Goal: Transaction & Acquisition: Book appointment/travel/reservation

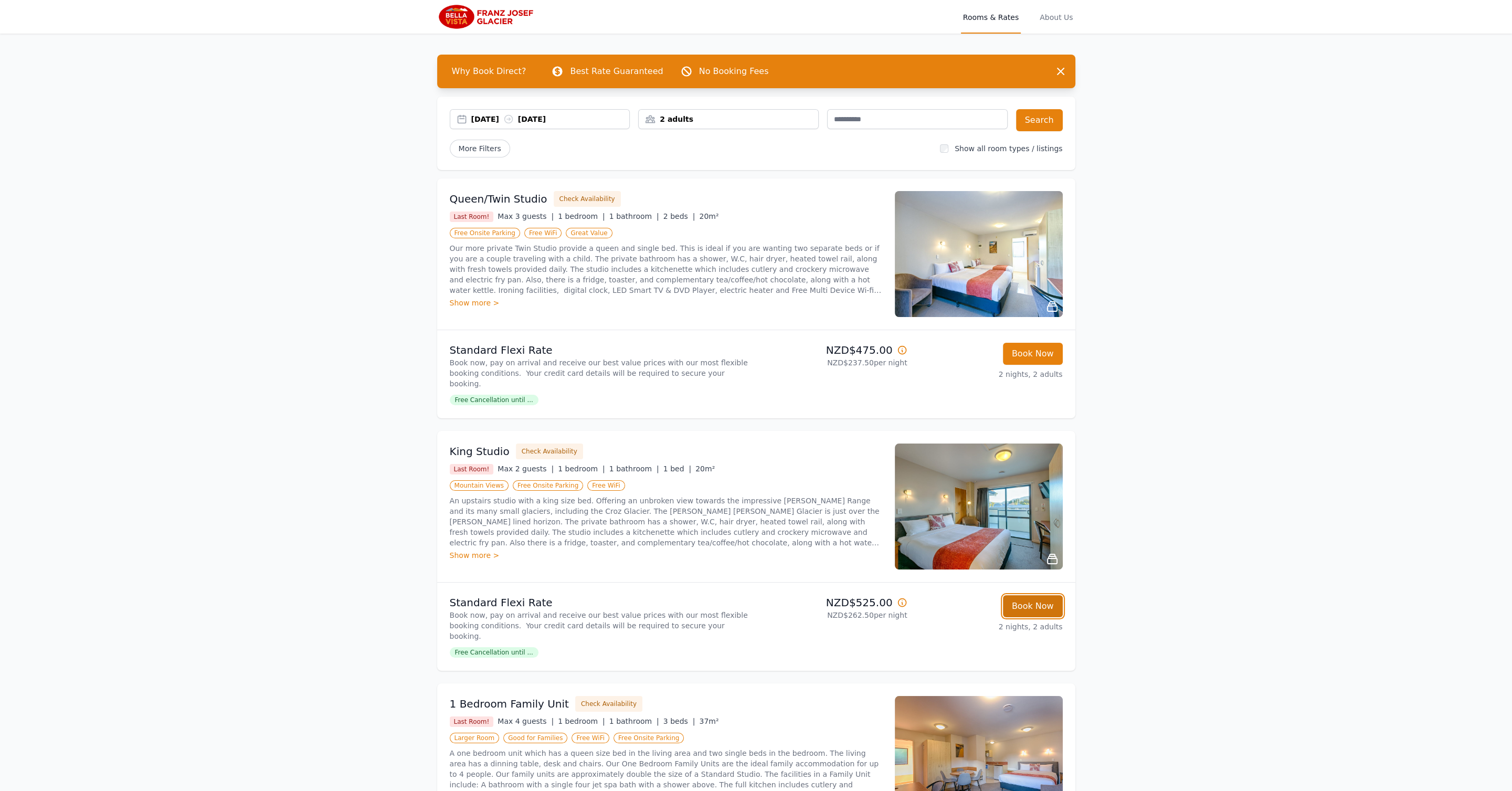
click at [1049, 595] on button "Book Now" at bounding box center [1033, 606] width 60 height 22
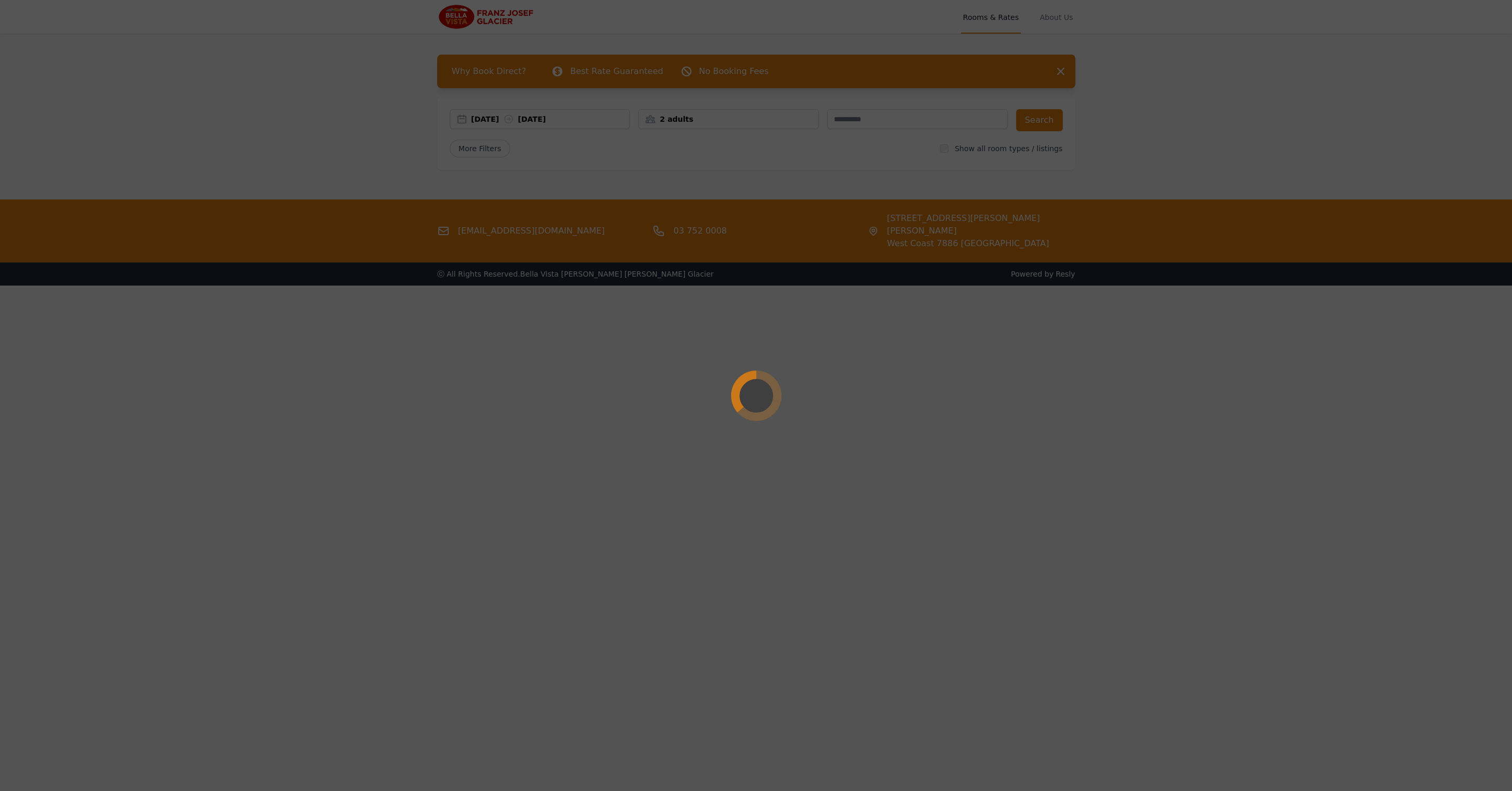
select select "**"
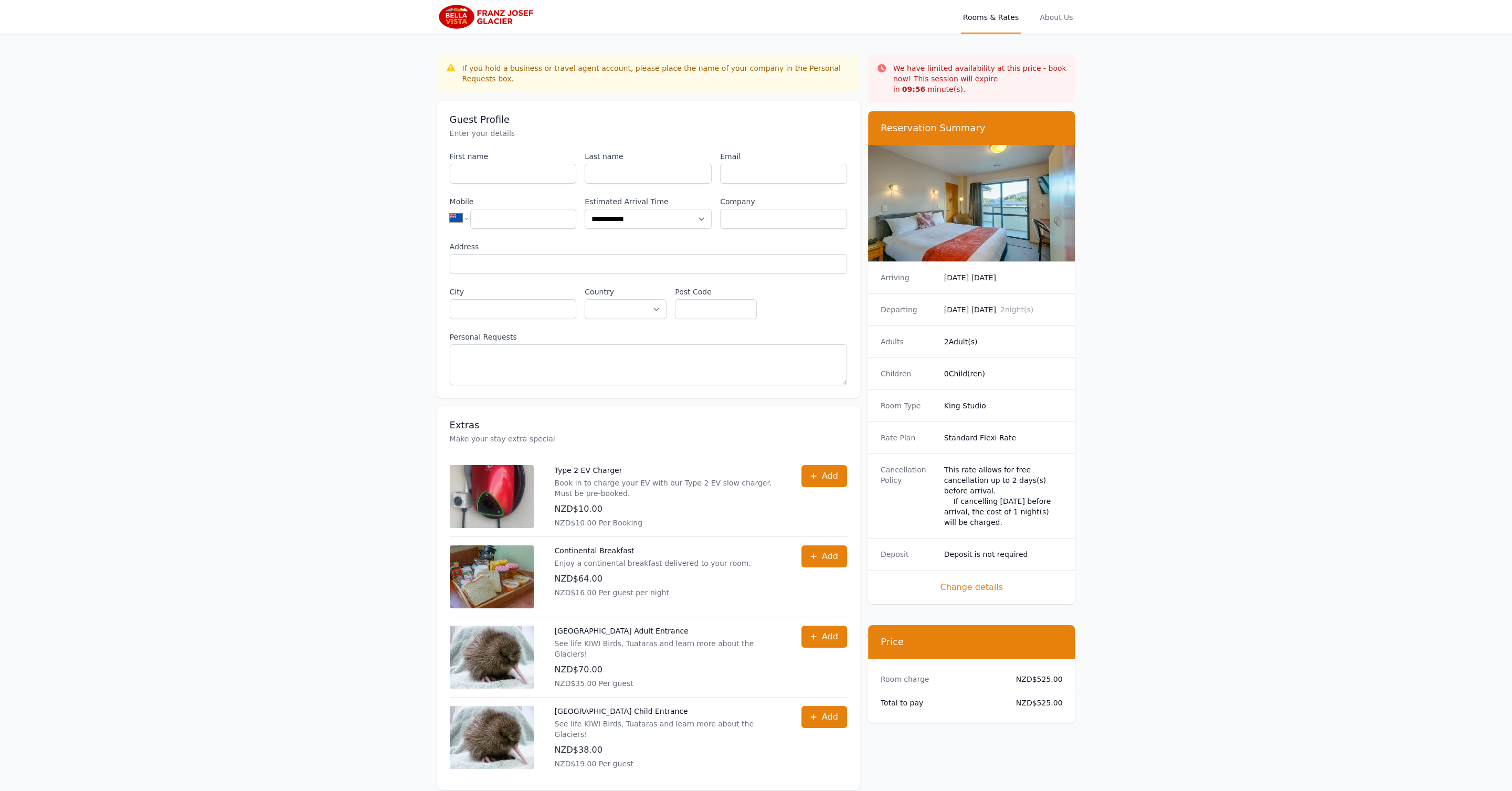
click at [1006, 228] on img at bounding box center [971, 203] width 207 height 116
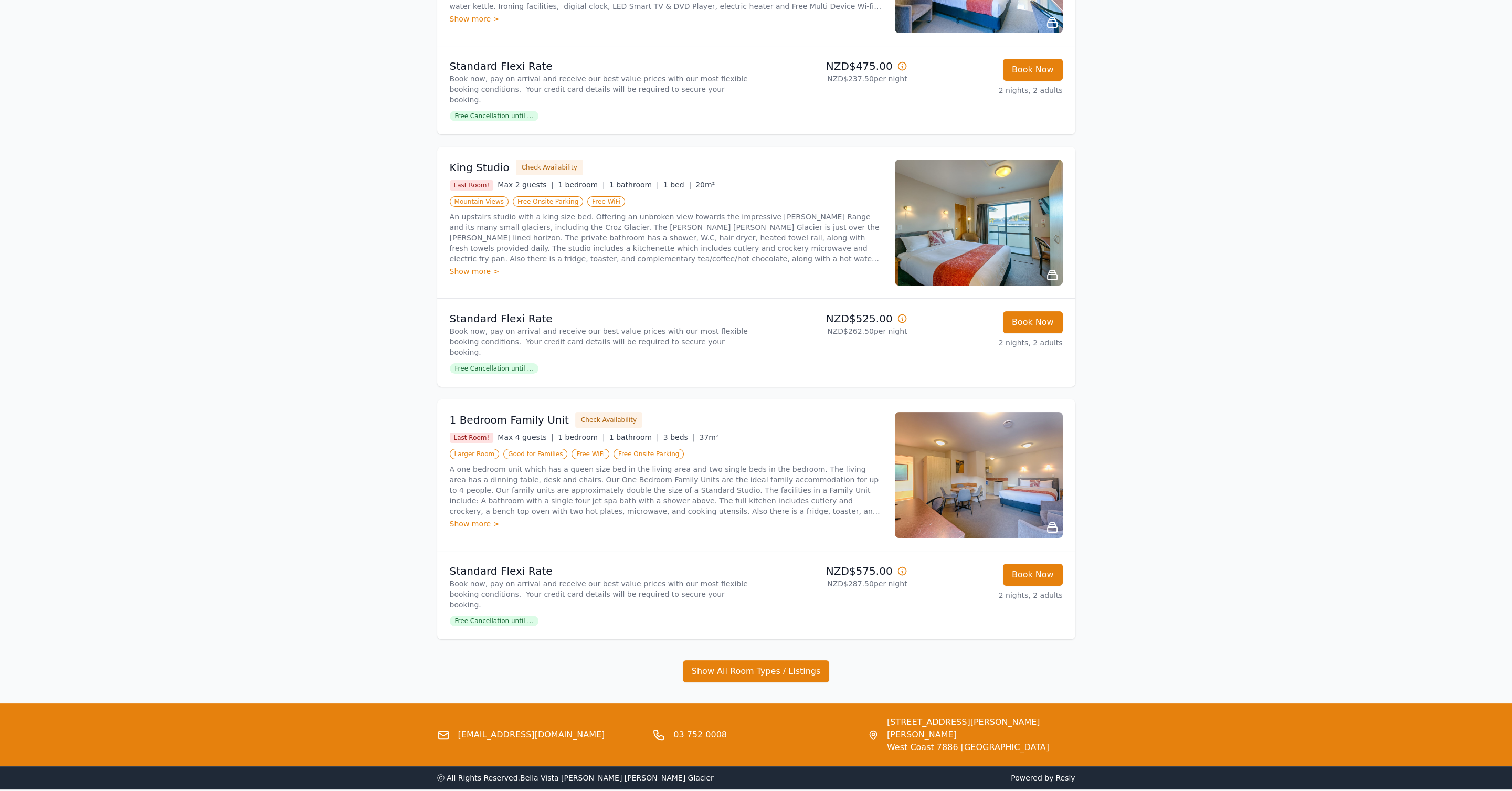
scroll to position [288, 0]
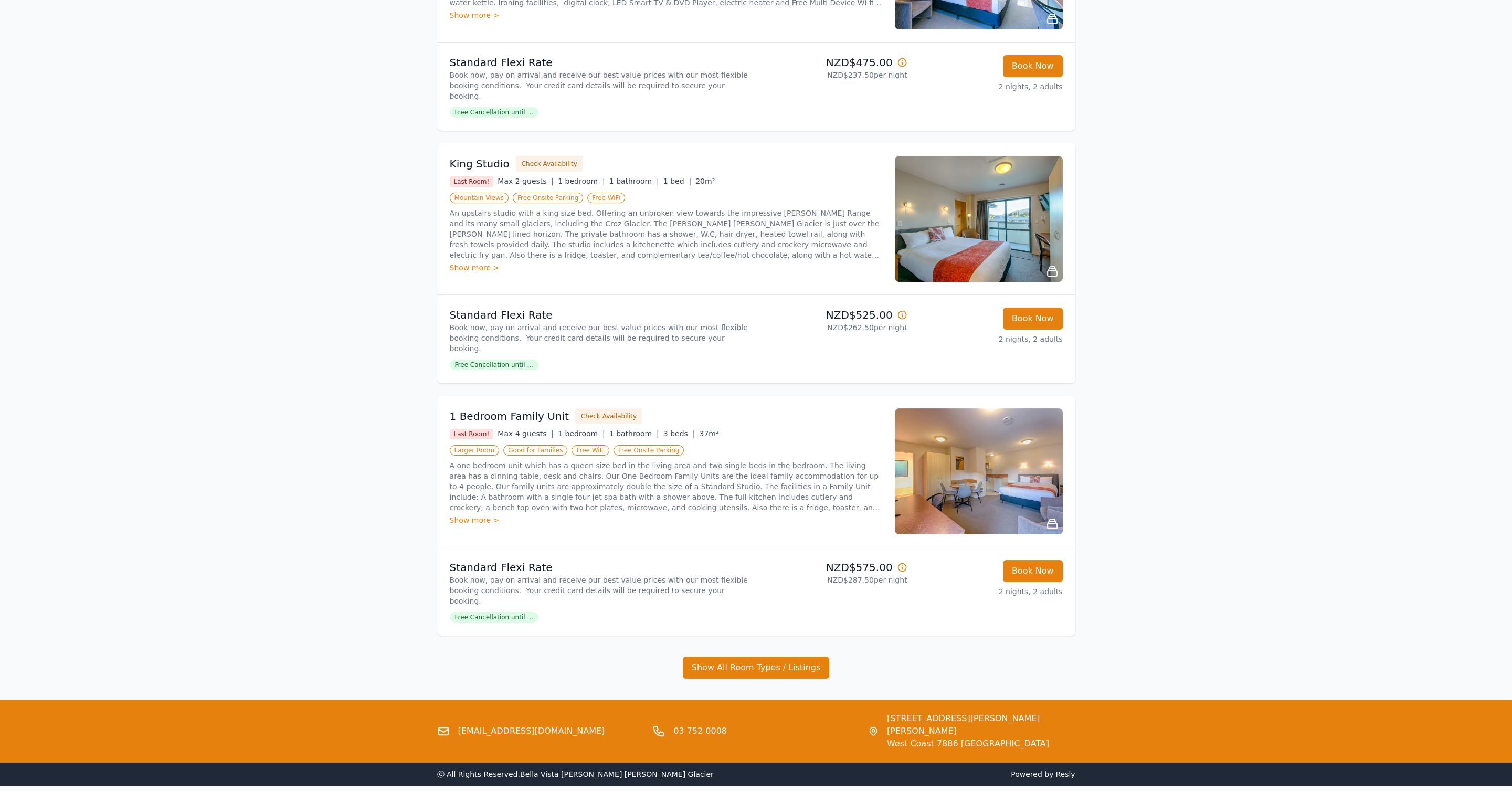
click at [990, 440] on img at bounding box center [979, 471] width 168 height 126
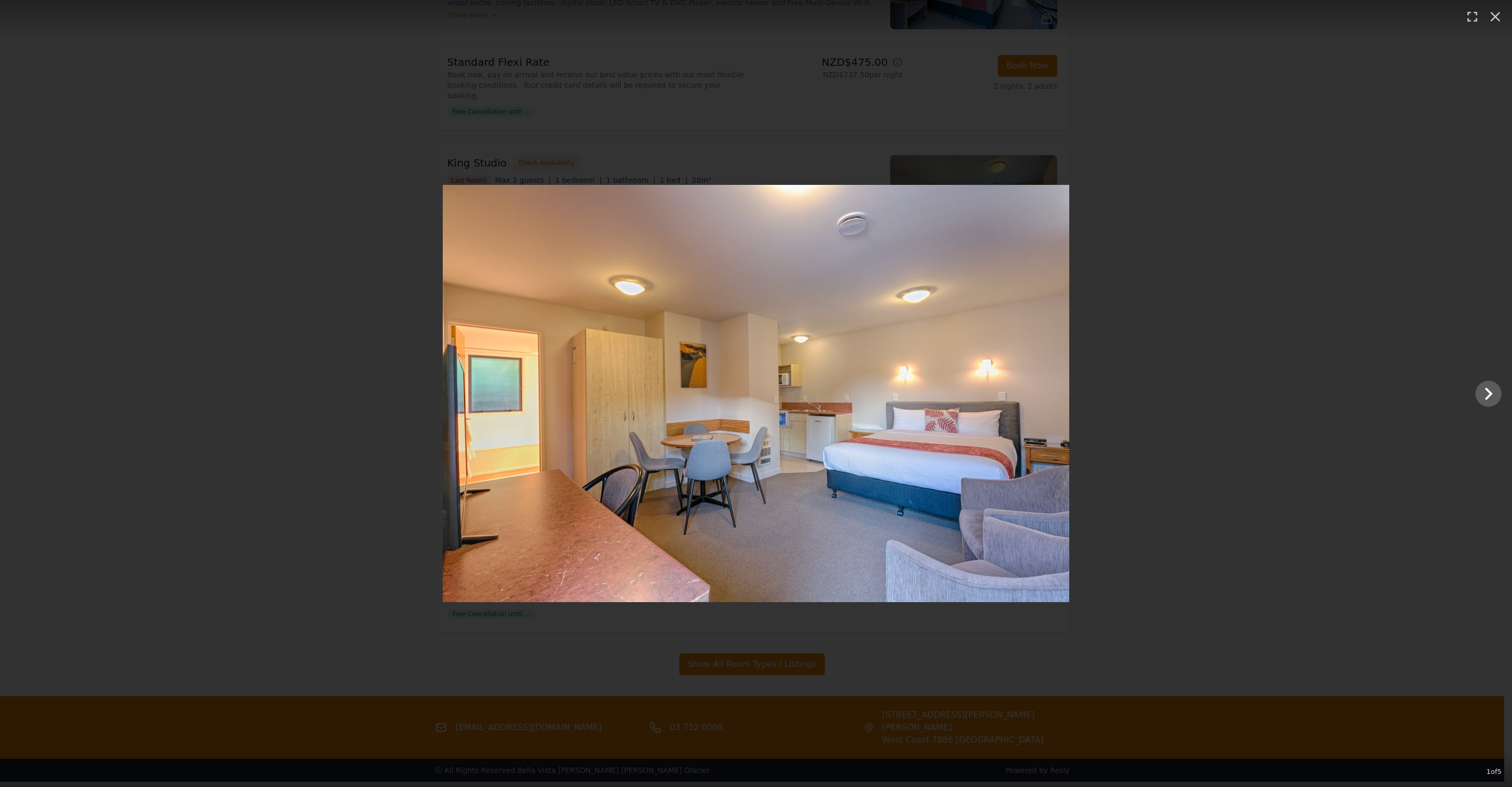
click at [1245, 314] on div at bounding box center [756, 393] width 1512 height 417
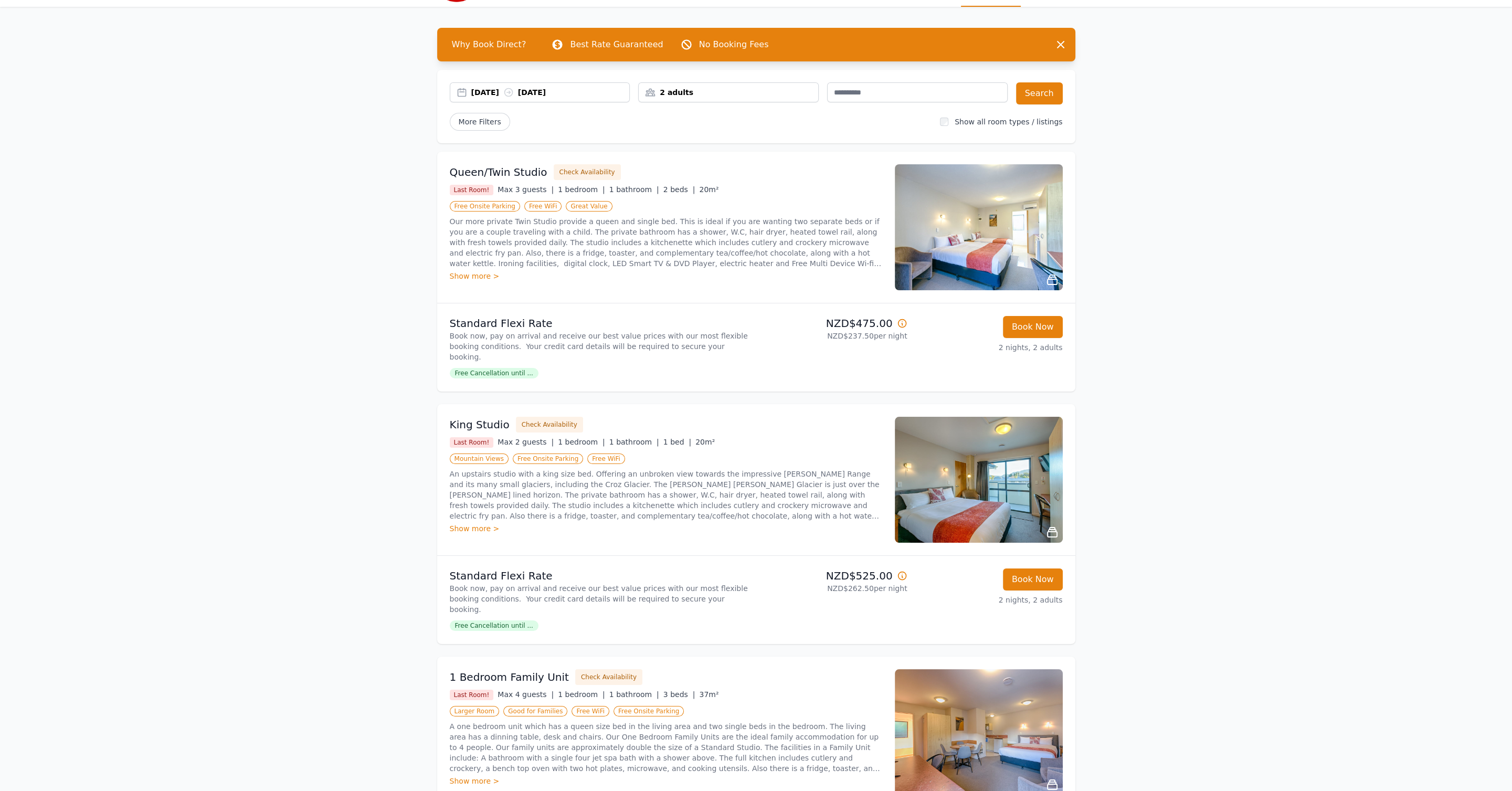
scroll to position [25, 0]
